Goal: Navigation & Orientation: Find specific page/section

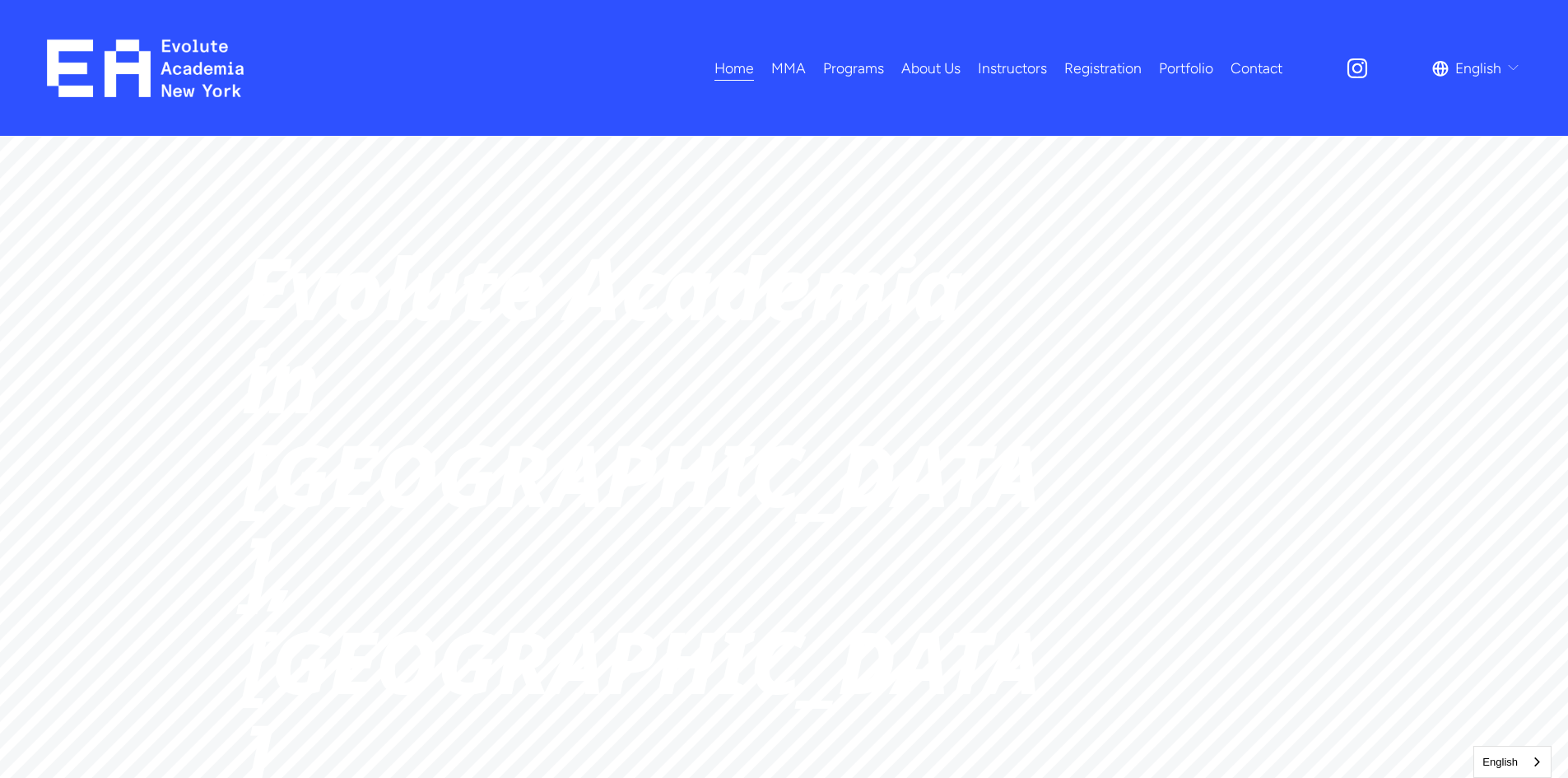
click at [1128, 70] on link "Registration" at bounding box center [1103, 68] width 77 height 29
click at [1029, 66] on link "Instructors" at bounding box center [1012, 68] width 69 height 29
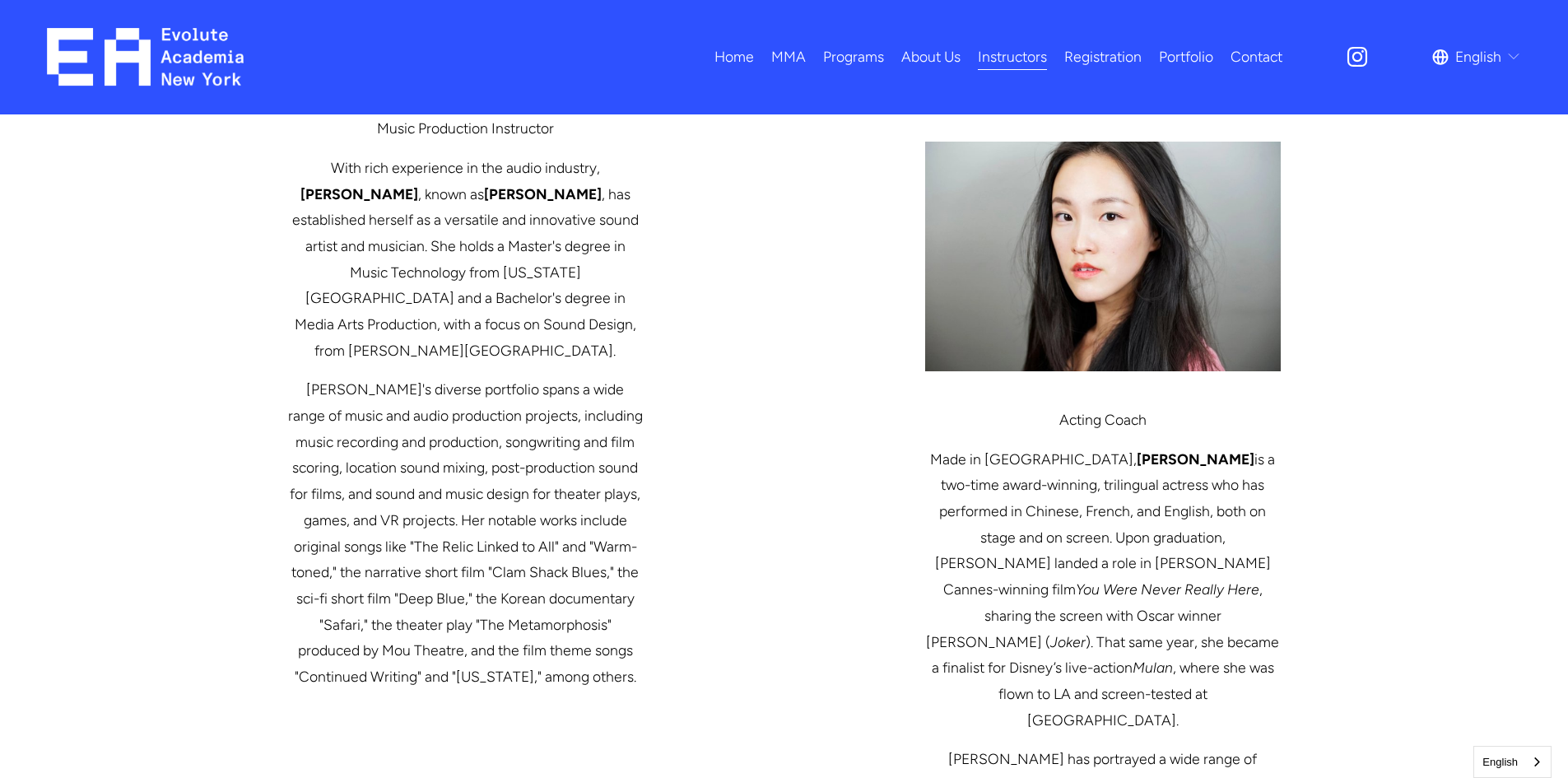
scroll to position [2040, 0]
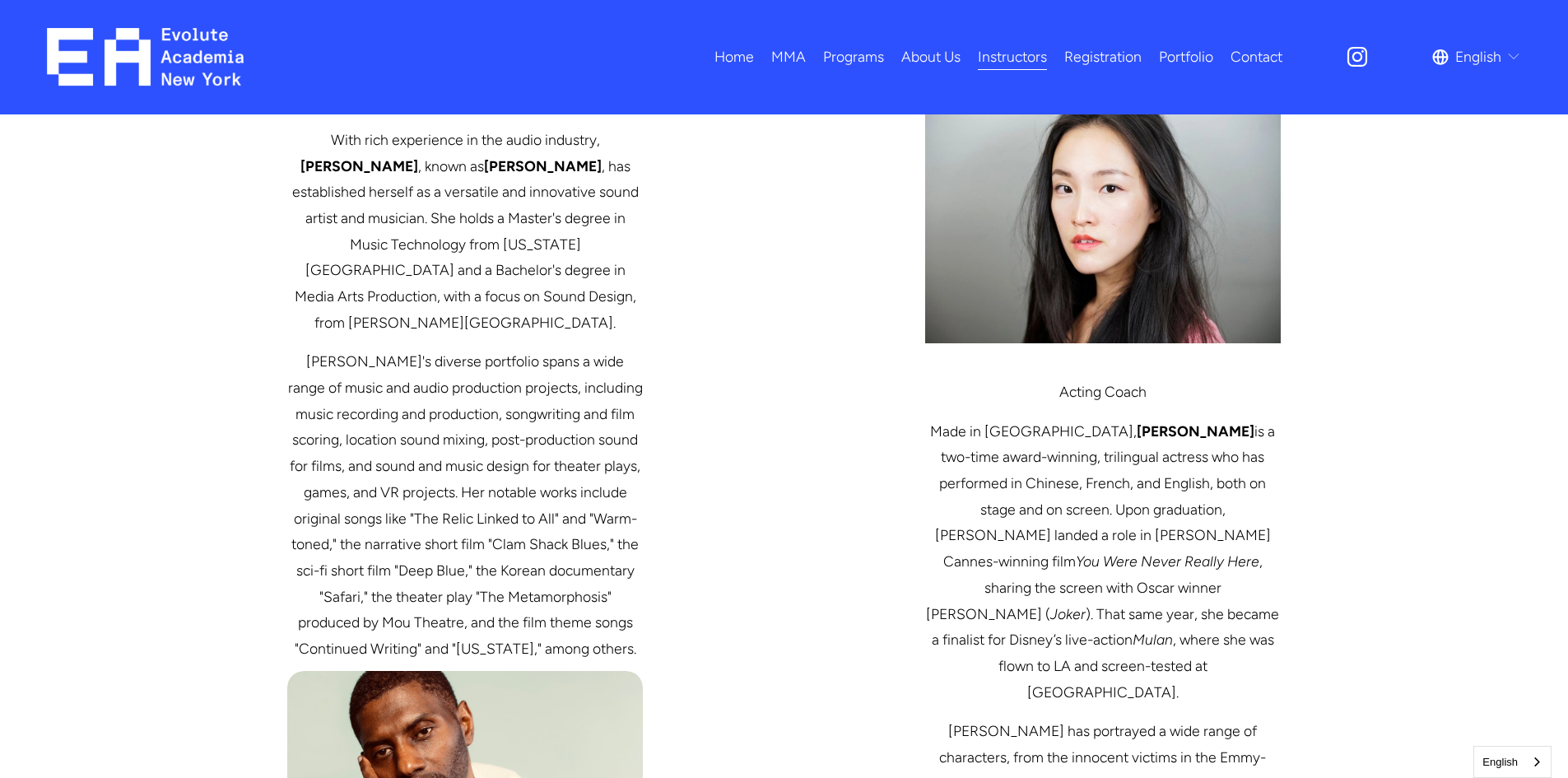
click at [1154, 345] on div at bounding box center [1103, 228] width 356 height 282
click at [1158, 313] on div at bounding box center [1103, 228] width 356 height 230
